Goal: Check status: Check status

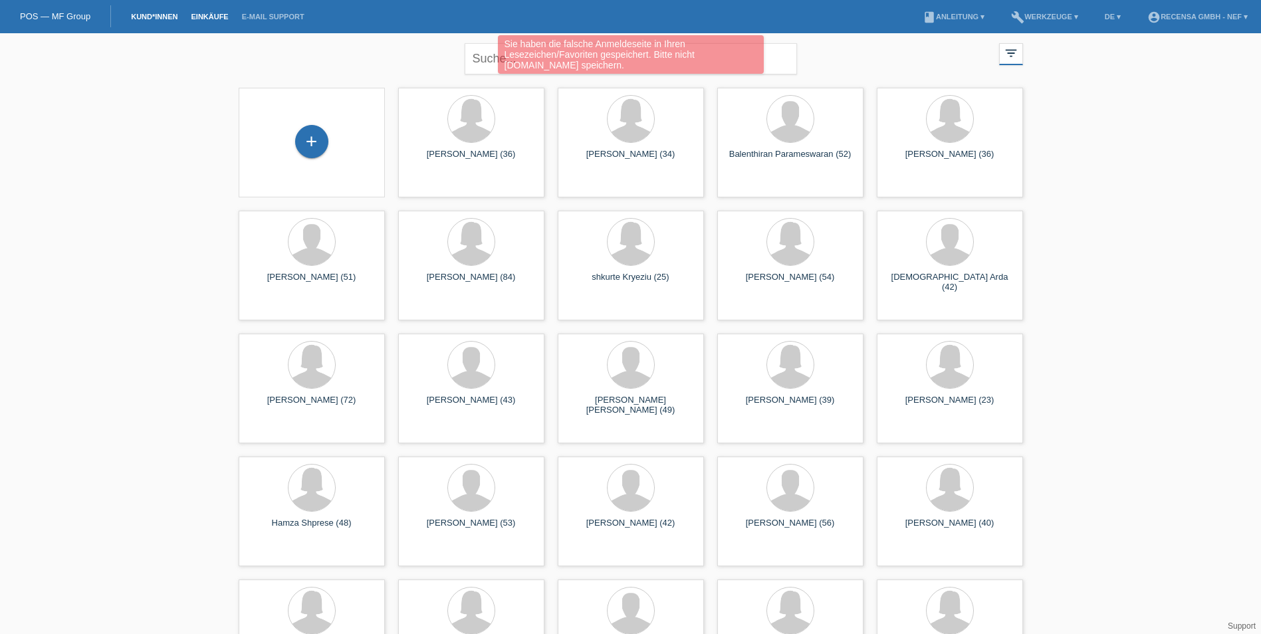
click at [209, 13] on link "Einkäufe" at bounding box center [209, 17] width 51 height 8
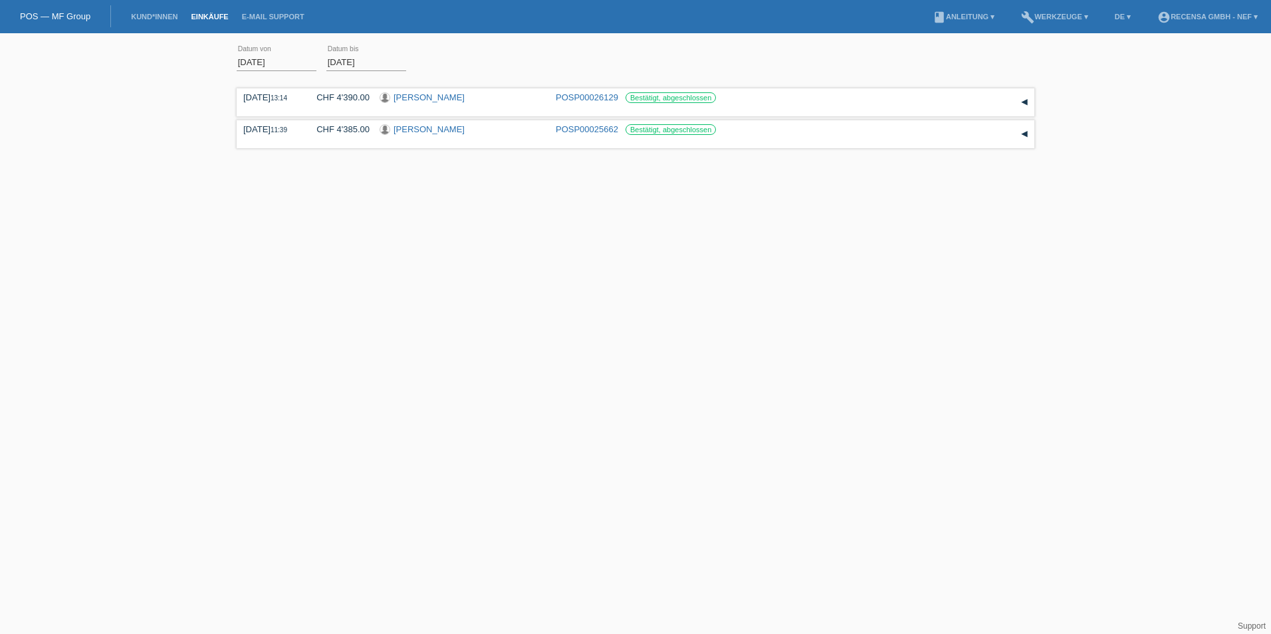
click at [281, 58] on input "[DATE]" at bounding box center [277, 62] width 80 height 17
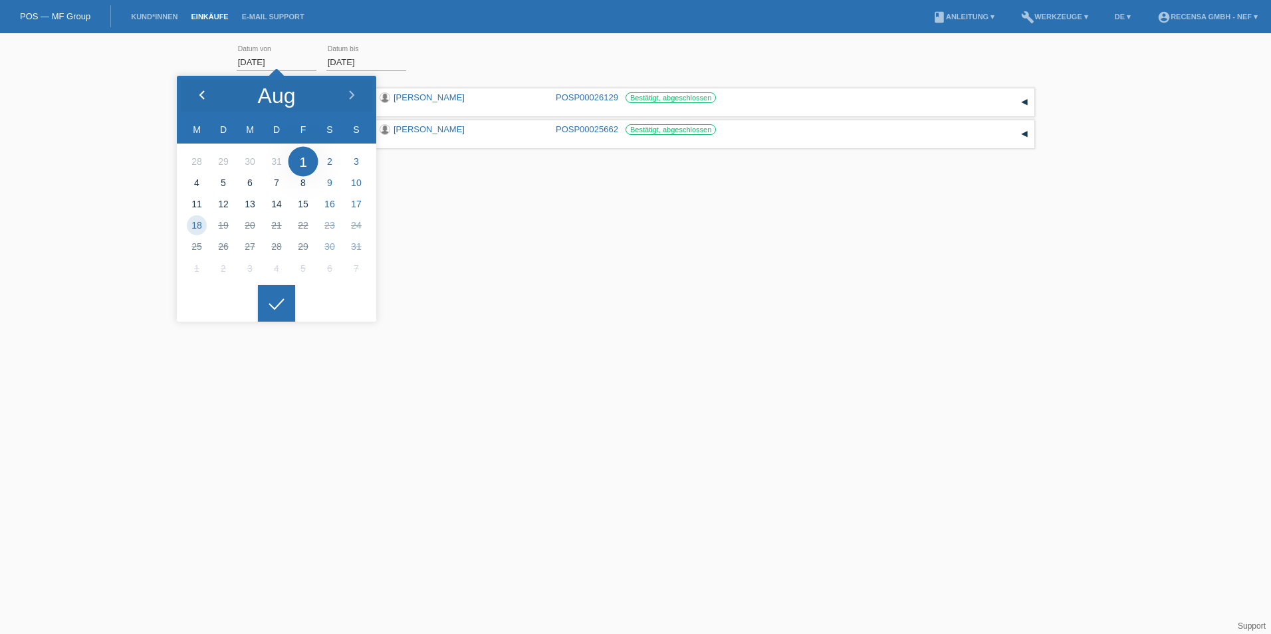
click at [199, 92] on icon at bounding box center [202, 95] width 11 height 11
type input "[DATE]"
click at [271, 218] on html "POS — MF Group Kund*innen Einkäufe E-Mail Support menu account_circle Recensa G…" at bounding box center [635, 109] width 1271 height 218
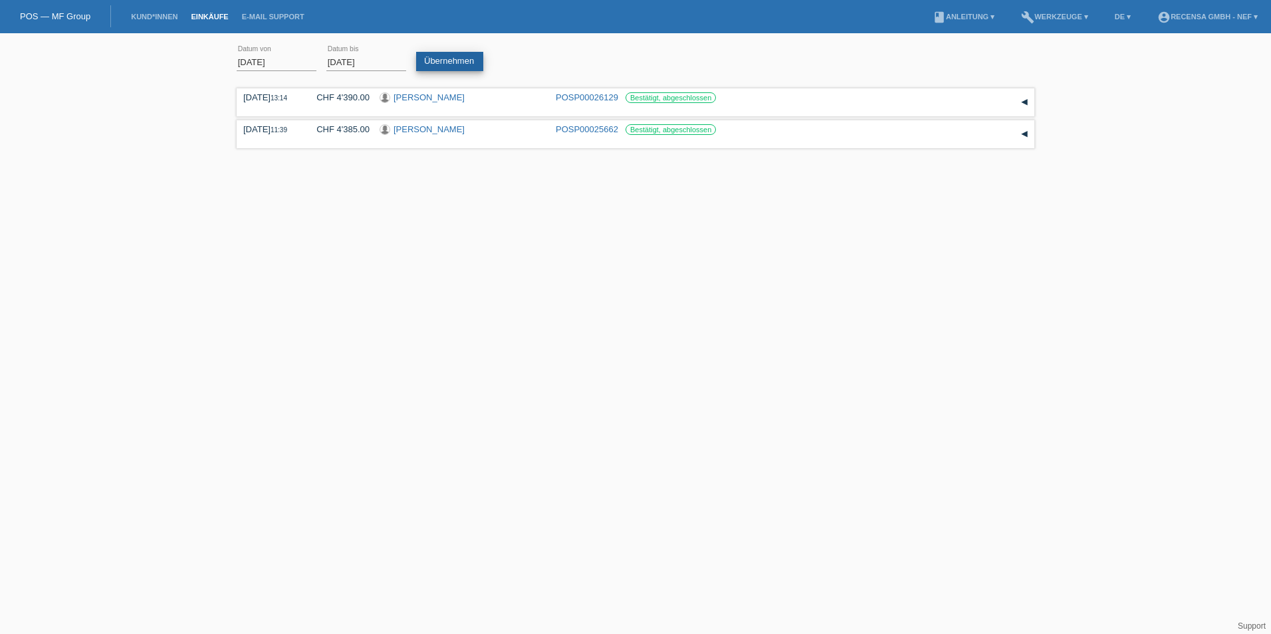
click at [436, 60] on link "Übernehmen" at bounding box center [449, 61] width 67 height 19
